Goal: Task Accomplishment & Management: Manage account settings

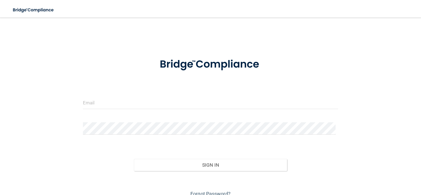
type input "[EMAIL_ADDRESS][DOMAIN_NAME]"
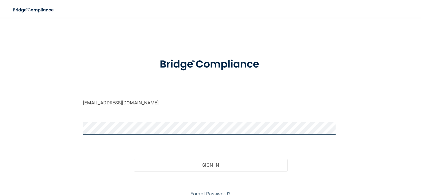
click at [134, 159] on button "Sign In" at bounding box center [210, 165] width 153 height 12
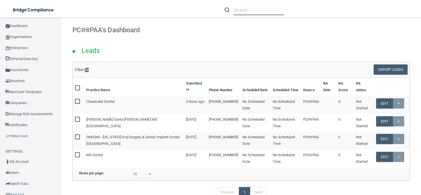
click at [240, 10] on input "text" at bounding box center [259, 10] width 50 height 10
paste input "The Smile Line Studio"
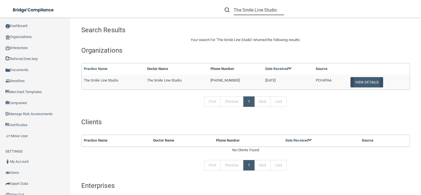
type input "The Smile Line Studio"
click at [365, 87] on button "View Details" at bounding box center [367, 82] width 33 height 10
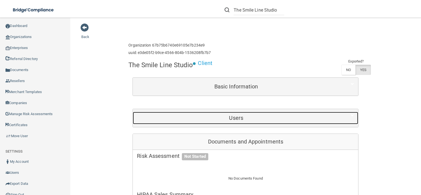
click at [263, 118] on h5 "Users" at bounding box center [236, 118] width 198 height 6
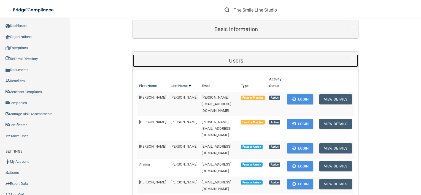
scroll to position [57, 0]
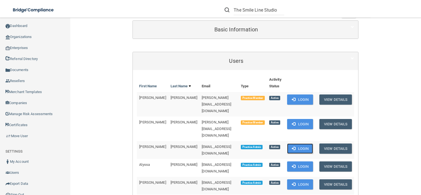
click at [289, 144] on button "Login" at bounding box center [300, 149] width 26 height 10
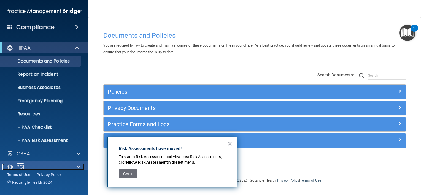
click at [53, 165] on div "PCI" at bounding box center [36, 167] width 68 height 7
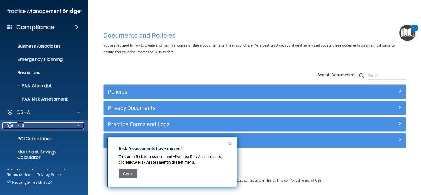
scroll to position [65, 0]
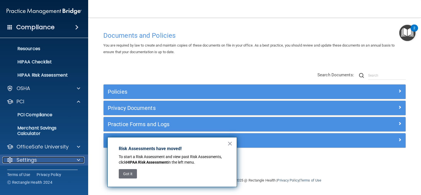
click at [45, 161] on div "Settings" at bounding box center [36, 160] width 68 height 7
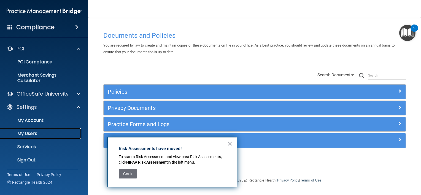
click at [47, 136] on p "My Users" at bounding box center [41, 134] width 75 height 6
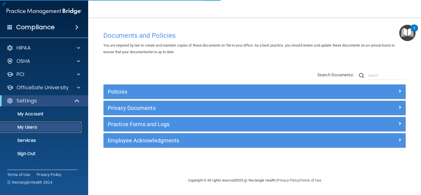
select select "20"
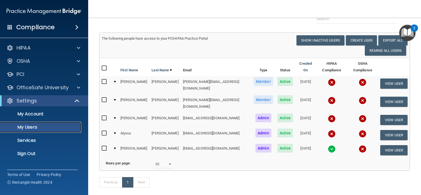
scroll to position [36, 0]
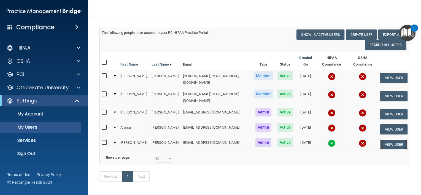
click at [386, 139] on button "View User" at bounding box center [393, 144] width 27 height 10
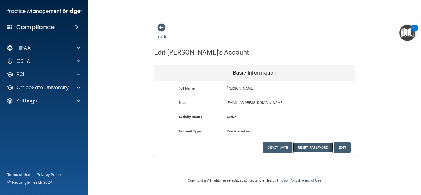
click at [314, 149] on button "Reset Password" at bounding box center [313, 147] width 40 height 10
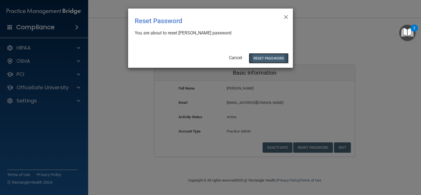
click at [267, 54] on button "Reset Password" at bounding box center [269, 58] width 40 height 10
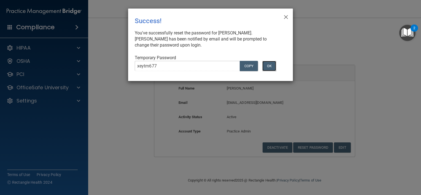
click at [271, 63] on button "OK" at bounding box center [269, 66] width 14 height 10
